Goal: Task Accomplishment & Management: Use online tool/utility

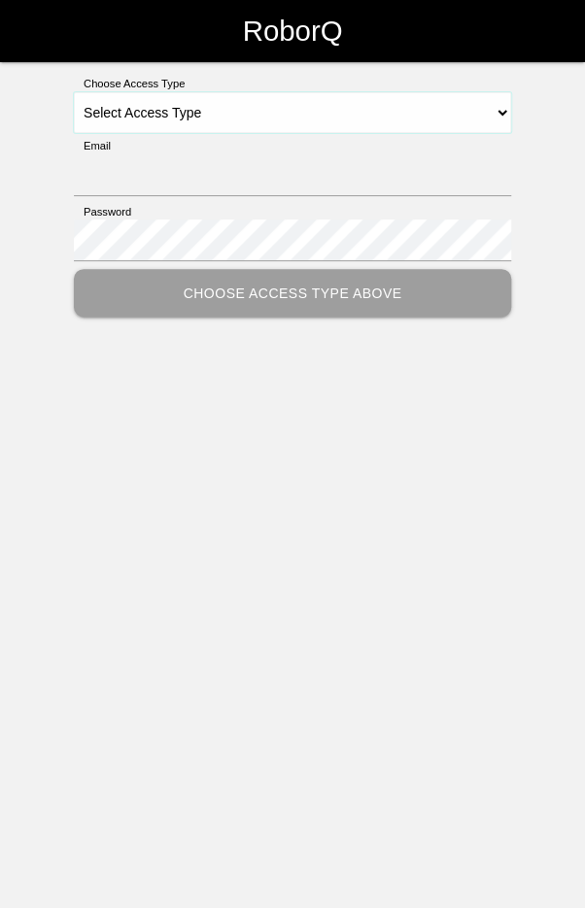
click at [226, 105] on select "Select Access Type Admin Customer Supervisor Worker" at bounding box center [292, 112] width 437 height 41
select select "Worker"
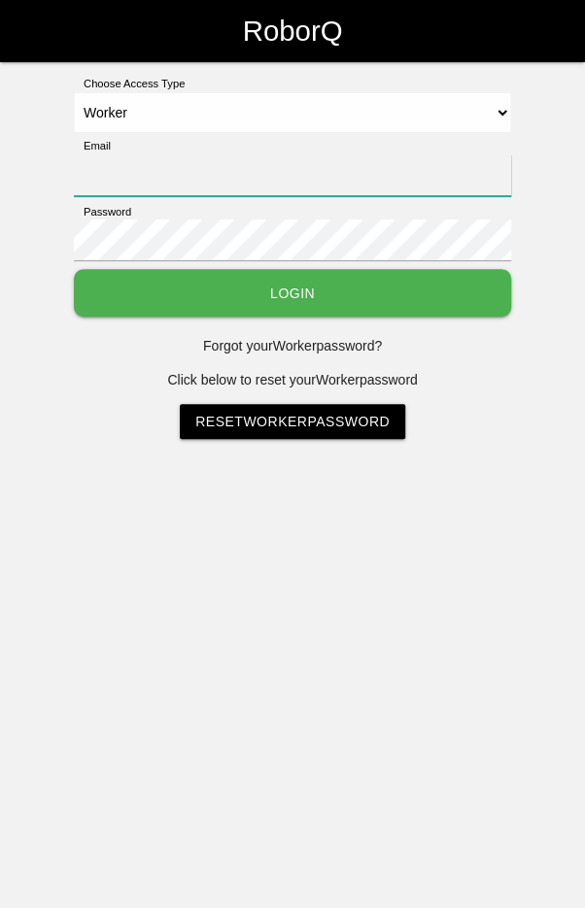
click at [240, 174] on input "Email" at bounding box center [292, 175] width 437 height 42
type input "[EMAIL_ADDRESS][DOMAIN_NAME]"
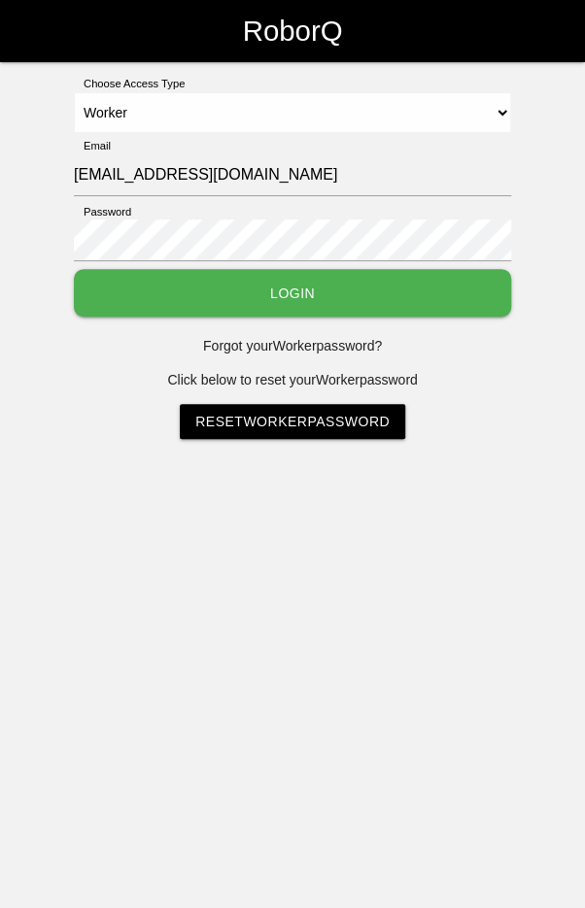
click at [74, 269] on button "Login" at bounding box center [292, 293] width 437 height 48
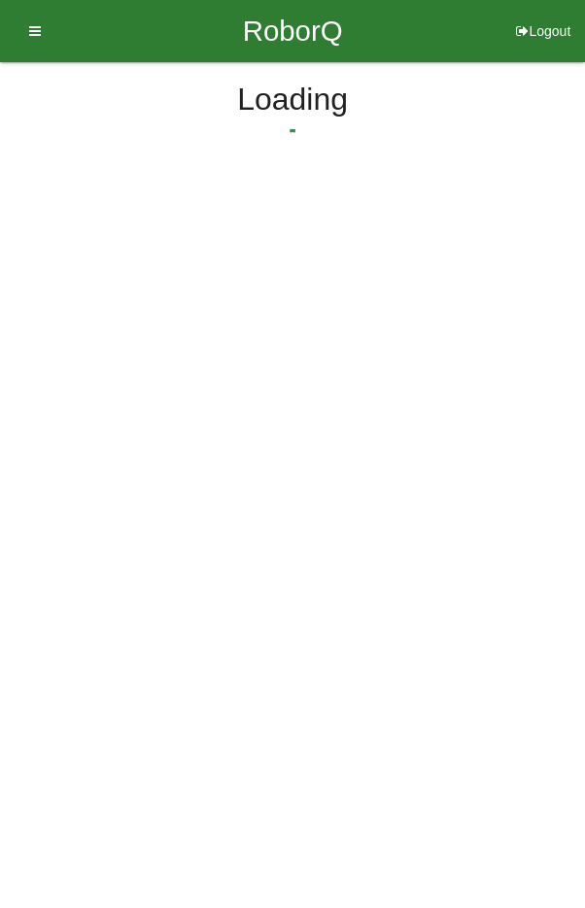
click at [275, 278] on html "RoborQ Logout Loading Dashboard Profile Add Companions Work Instructions Knowle…" at bounding box center [292, 140] width 585 height 281
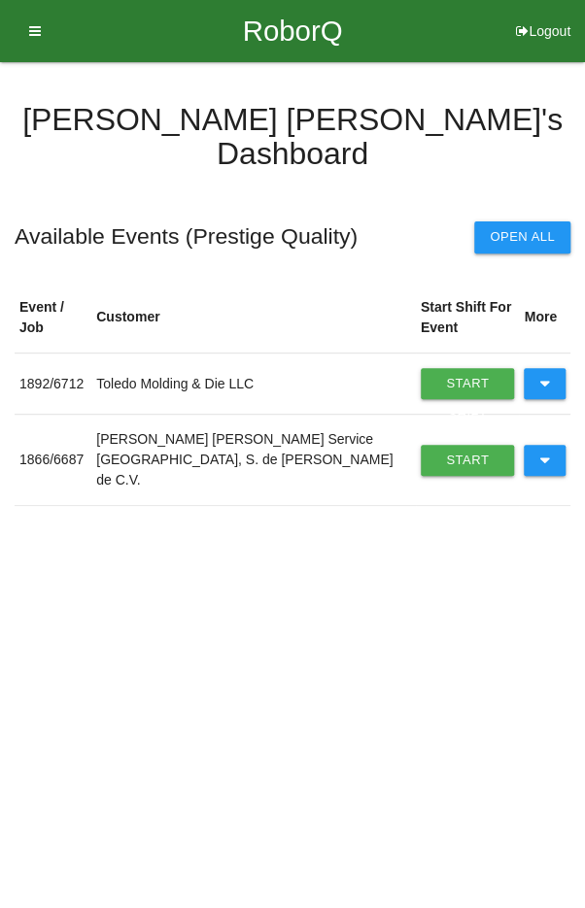
click at [540, 368] on icon at bounding box center [544, 383] width 11 height 31
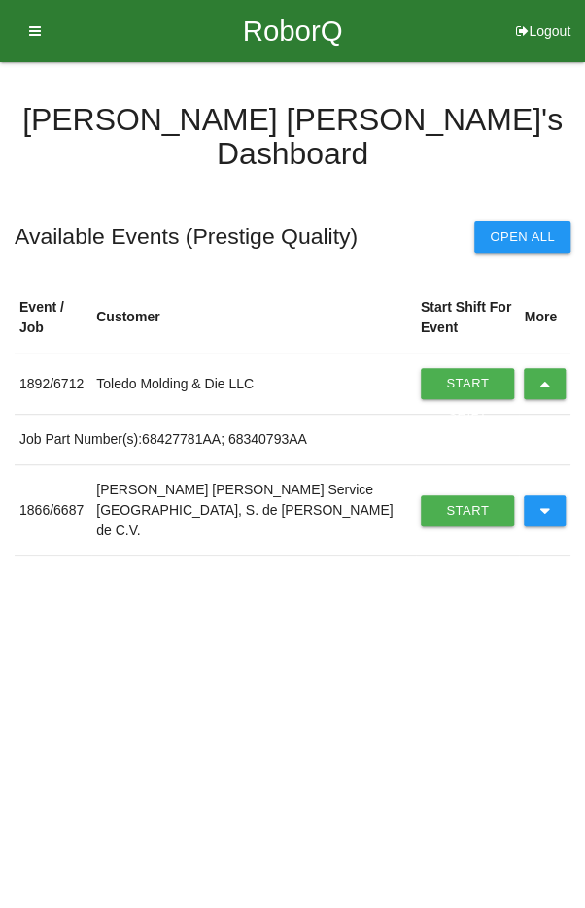
click at [425, 368] on link "Start Shift" at bounding box center [468, 383] width 94 height 31
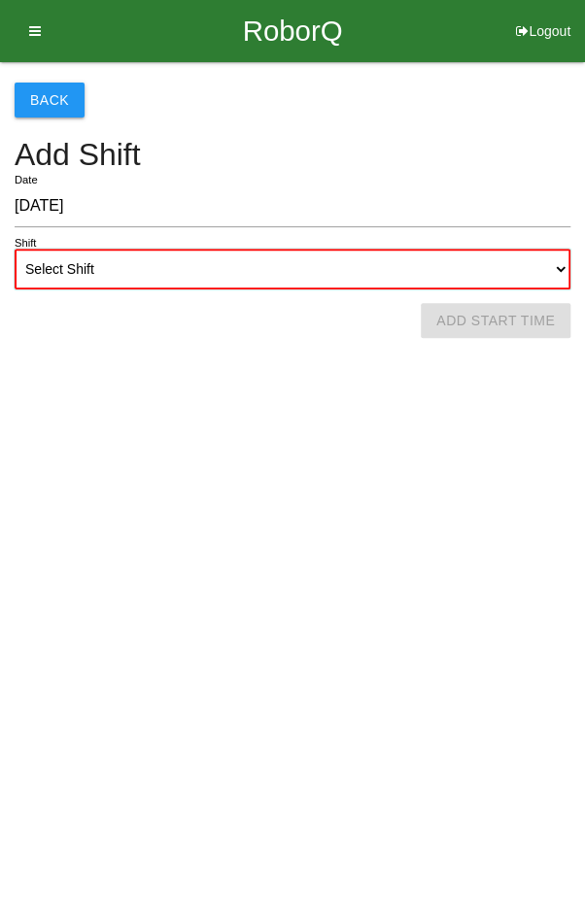
click at [387, 272] on select "Select Shift 1st Shift 2nd Shift 3rd Shift 4th Shift" at bounding box center [293, 269] width 556 height 41
select select "2"
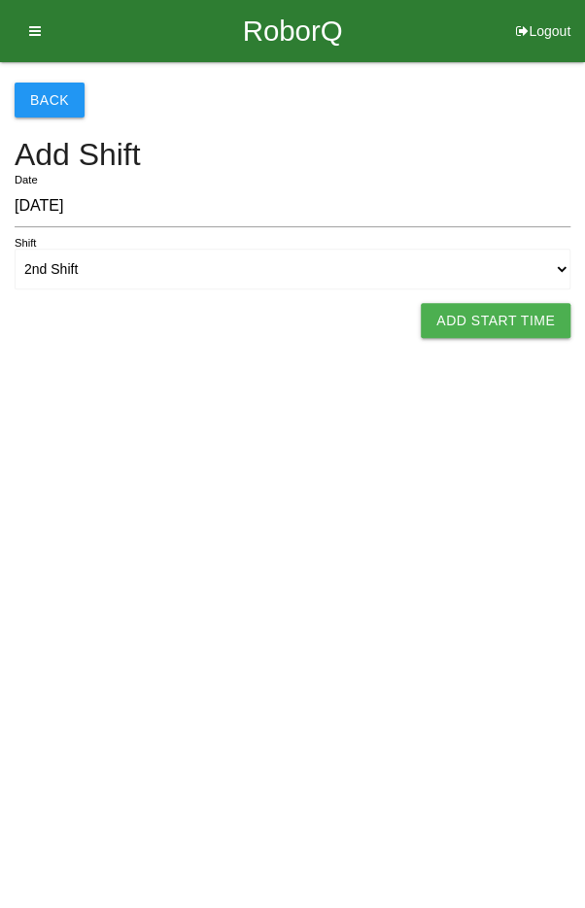
click at [456, 311] on button "Add Start Time" at bounding box center [496, 320] width 150 height 35
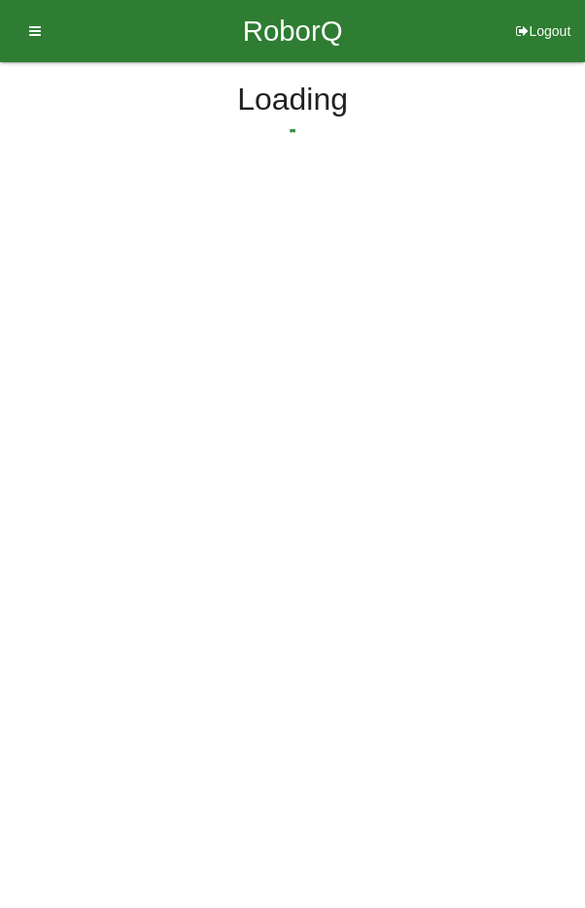
select select "3"
select select "32"
select select "2"
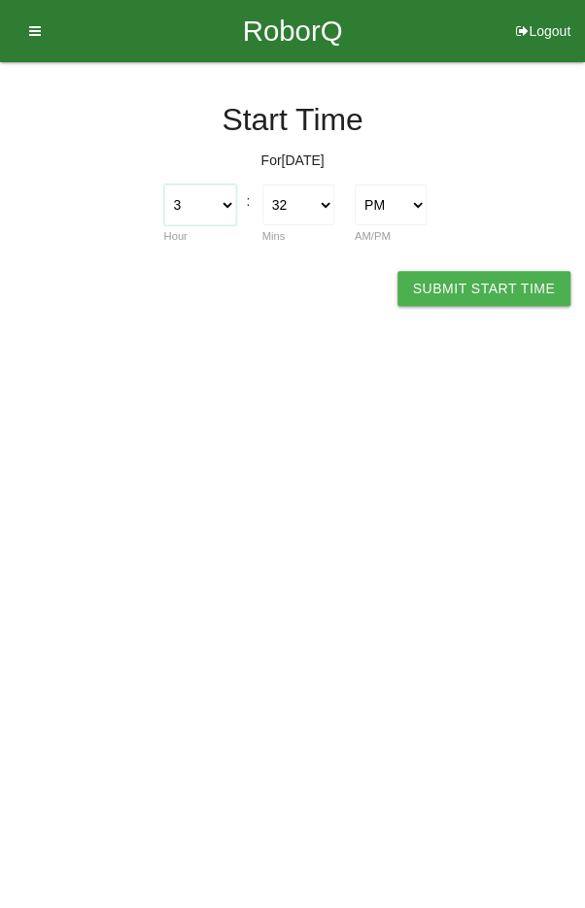
click at [186, 208] on select "1 2 3 4 5 6 7 8 9 10 11 12" at bounding box center [200, 205] width 72 height 41
select select "2"
click at [307, 188] on select "00 01 02 03 04 05 06 07 08 09 10 11 12 13 14 15 16 17 18 19 20 21 22 23 24 25 2…" at bounding box center [298, 205] width 72 height 41
select select "0"
click at [461, 298] on button "Submit Start Time" at bounding box center [483, 288] width 173 height 35
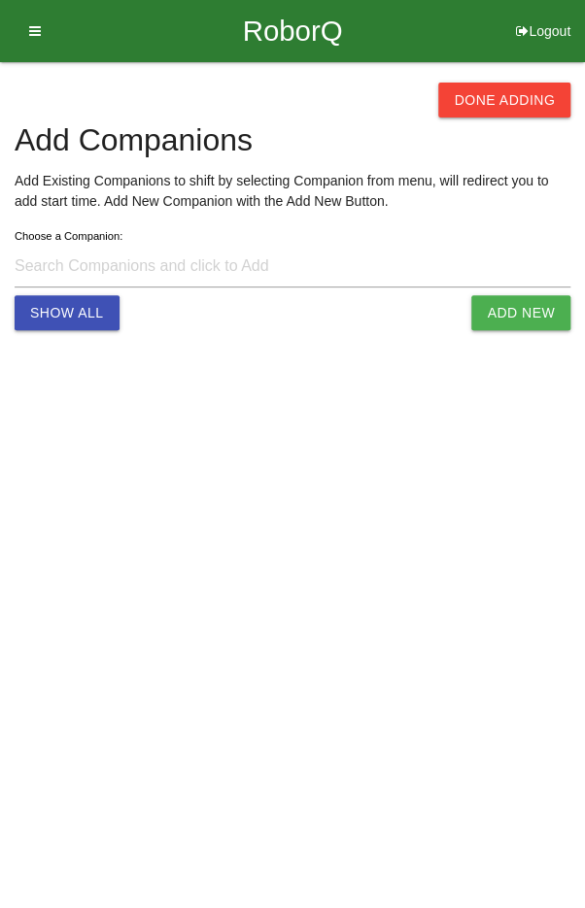
click at [499, 99] on button "Done Adding" at bounding box center [504, 100] width 132 height 35
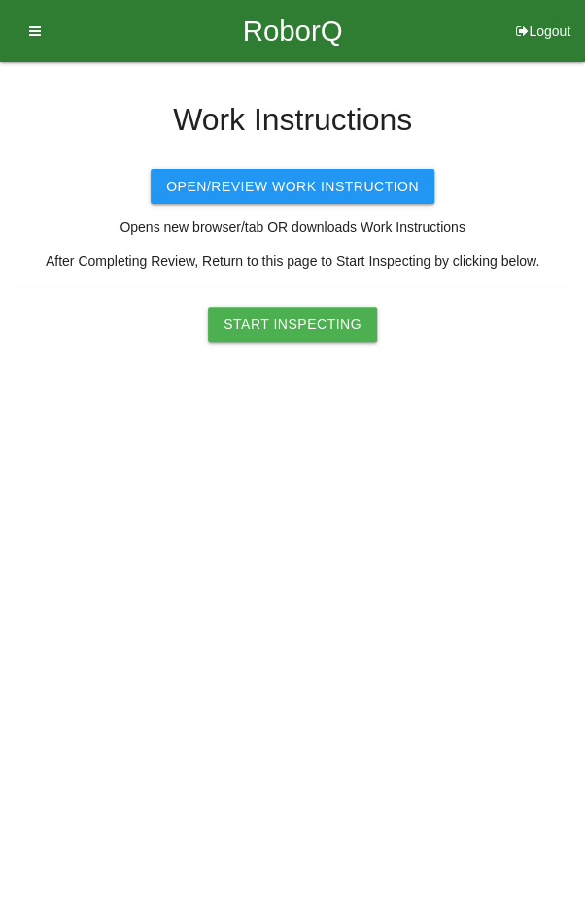
click at [307, 331] on button "Start Inspecting" at bounding box center [292, 324] width 169 height 35
